Goal: Information Seeking & Learning: Understand process/instructions

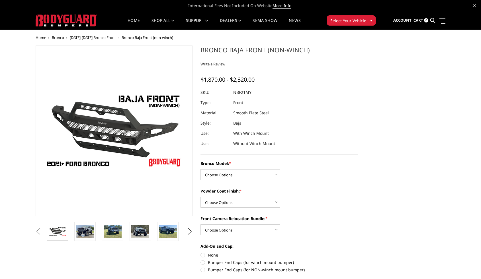
click at [357, 21] on span "Select Your Vehicle" at bounding box center [348, 21] width 36 height 6
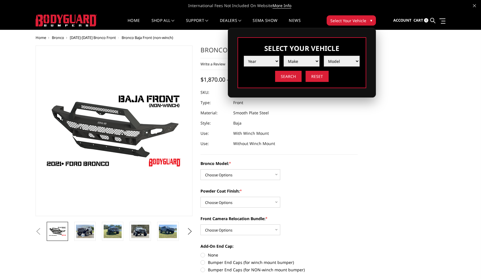
select select "yr_2025"
select select "mk_ford"
select select "md_f150-raptor"
click at [293, 77] on input "Search" at bounding box center [288, 76] width 26 height 11
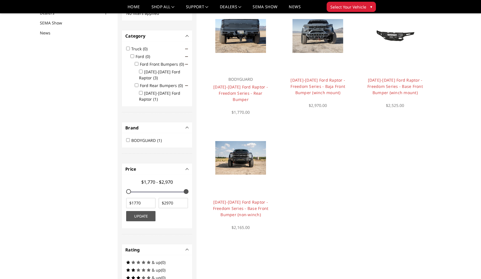
scroll to position [67, 0]
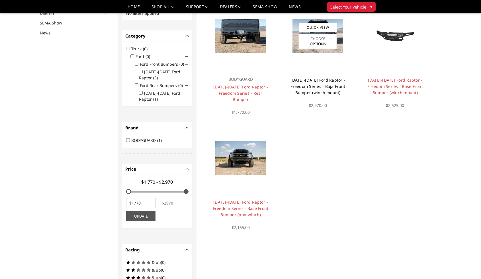
click at [317, 90] on link "2021-2025 Ford Raptor - Freedom Series - Baja Front Bumper (winch mount)" at bounding box center [317, 86] width 55 height 18
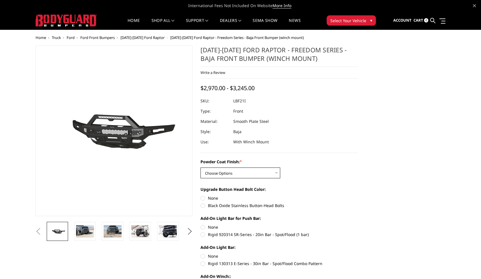
select select "2766"
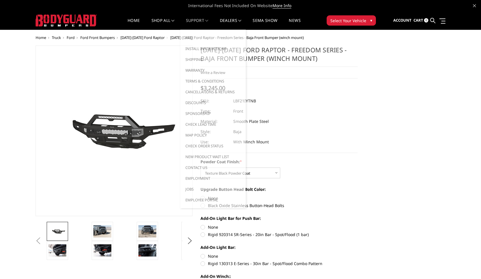
click at [203, 19] on link "Support" at bounding box center [197, 24] width 22 height 11
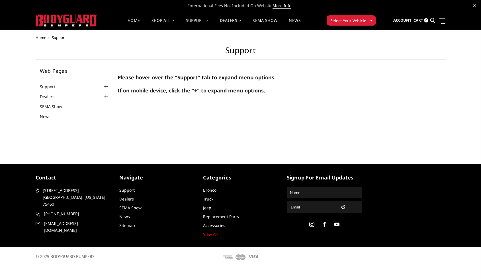
click at [80, 90] on ul "Support FAQ Install Instructions Shipping Warranty Terms & Conditions Cancellat…" at bounding box center [74, 101] width 69 height 36
click at [51, 85] on link "Support" at bounding box center [51, 87] width 22 height 6
click at [105, 85] on div at bounding box center [105, 86] width 7 height 7
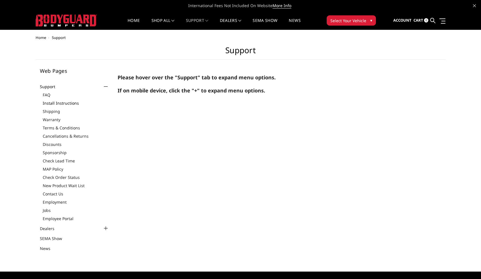
click at [62, 104] on link "Install Instructions" at bounding box center [76, 103] width 67 height 6
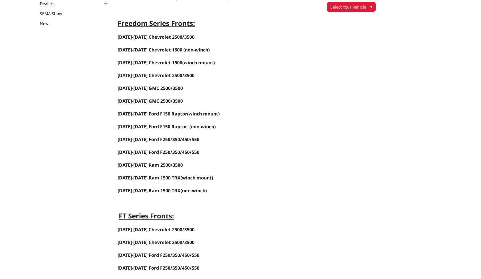
scroll to position [77, 0]
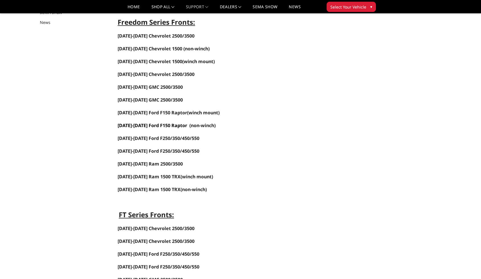
click at [160, 124] on span "[DATE]-[DATE] Ford F150 Raptor" at bounding box center [152, 125] width 69 height 6
